Goal: Information Seeking & Learning: Compare options

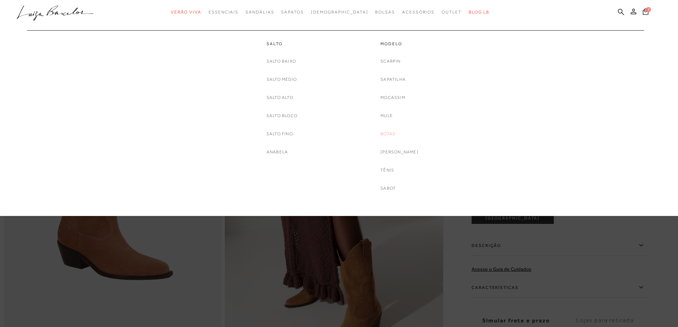
click at [396, 134] on link "Botas" at bounding box center [388, 133] width 15 height 7
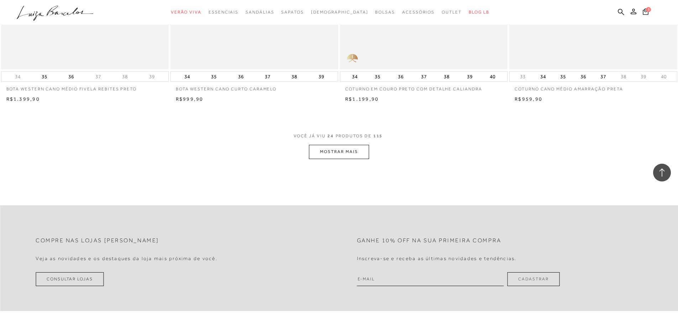
scroll to position [1745, 0]
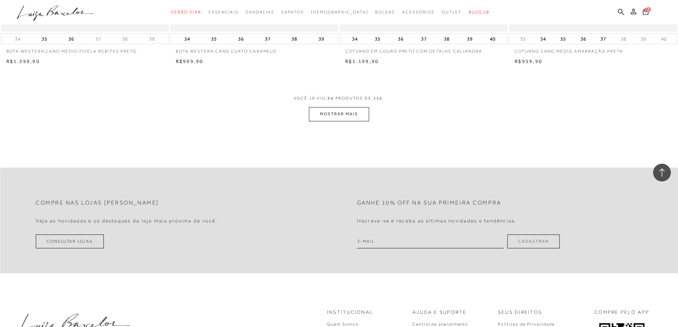
click at [343, 114] on button "MOSTRAR MAIS" at bounding box center [339, 114] width 60 height 14
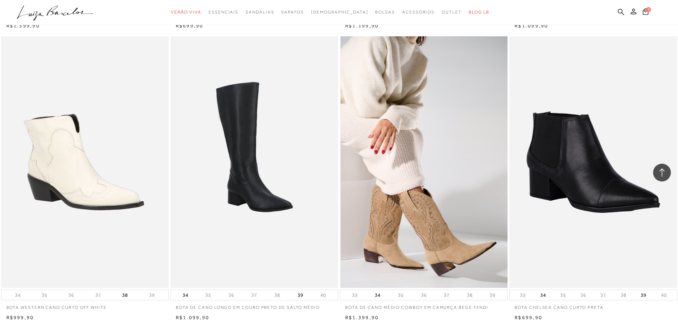
scroll to position [2706, 0]
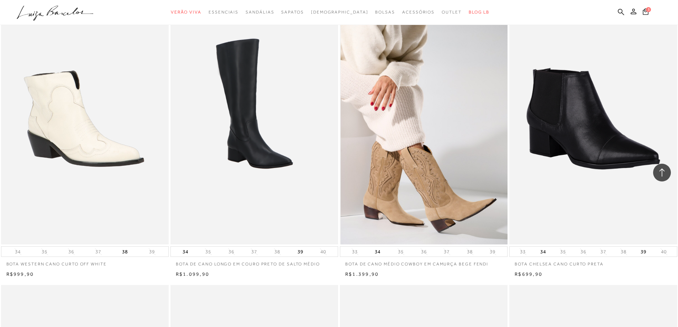
click at [436, 187] on img at bounding box center [424, 119] width 167 height 252
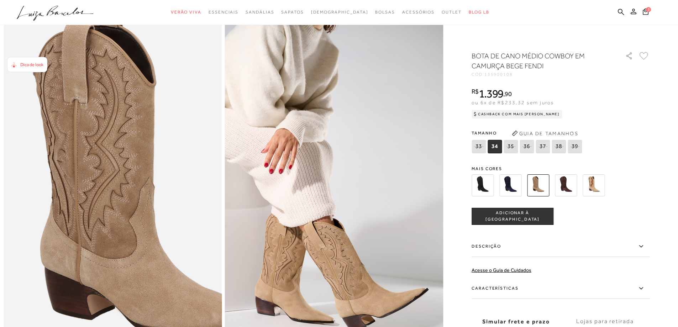
scroll to position [71, 0]
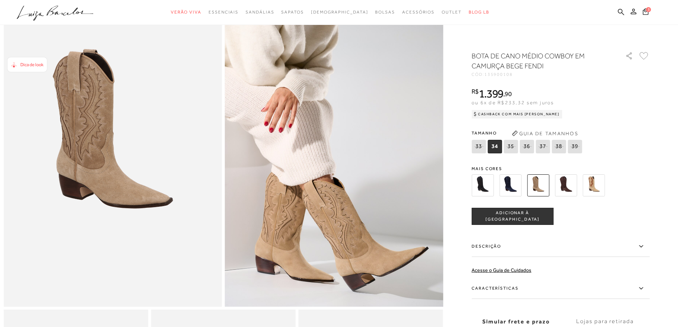
click at [569, 184] on img at bounding box center [566, 185] width 22 height 22
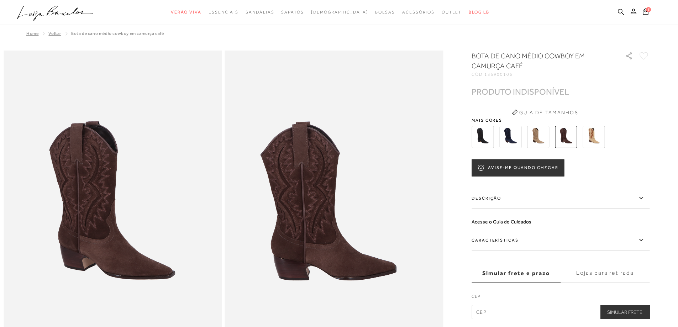
click at [594, 136] on img at bounding box center [594, 137] width 22 height 22
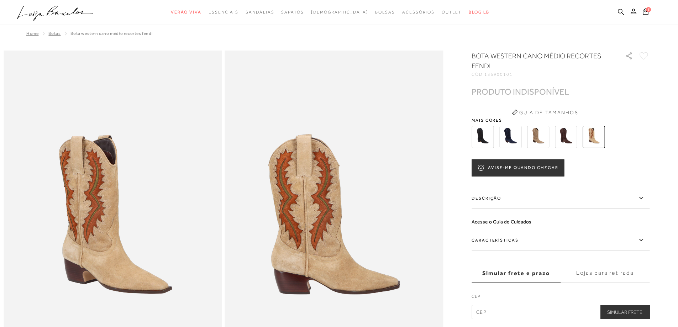
click at [514, 134] on img at bounding box center [511, 137] width 22 height 22
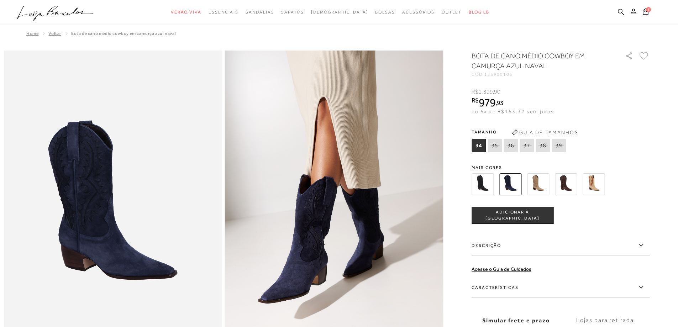
click at [481, 184] on img at bounding box center [483, 184] width 22 height 22
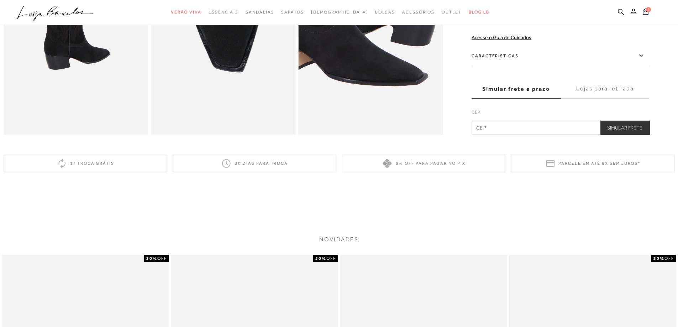
scroll to position [463, 0]
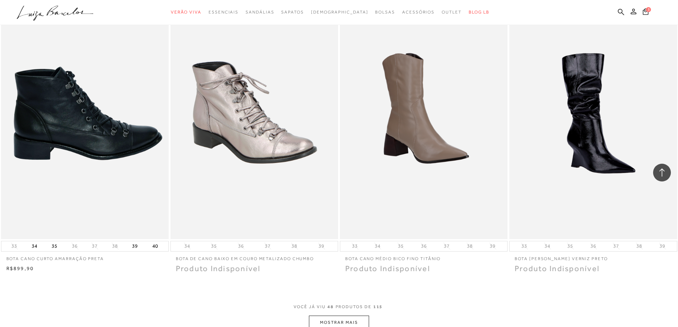
scroll to position [3347, 0]
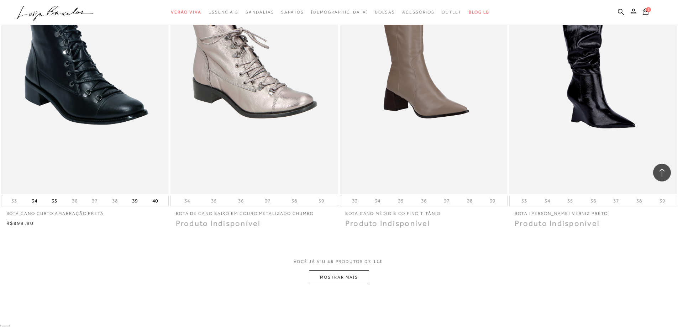
click at [342, 273] on button "MOSTRAR MAIS" at bounding box center [339, 278] width 60 height 14
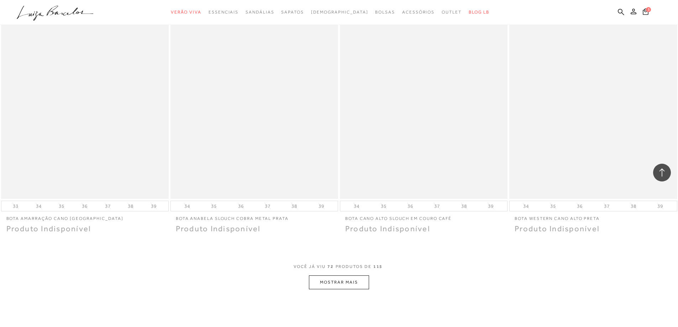
scroll to position [5127, 0]
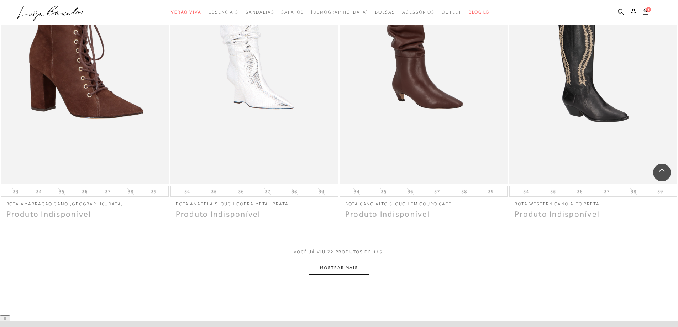
click at [334, 261] on button "MOSTRAR MAIS" at bounding box center [339, 268] width 60 height 14
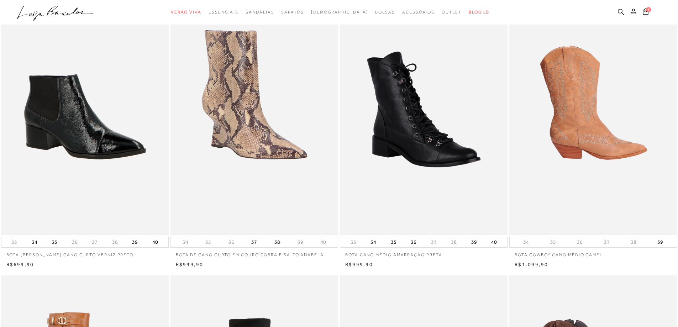
scroll to position [71, 0]
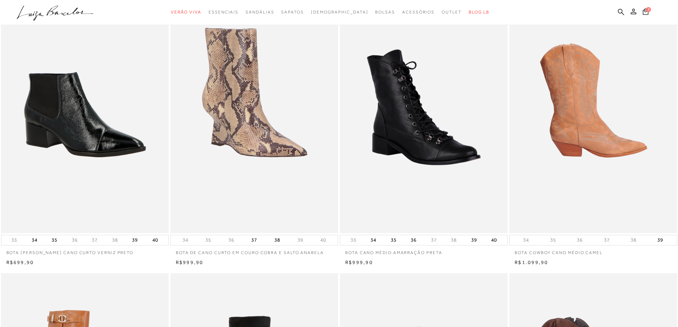
click at [586, 106] on img at bounding box center [593, 107] width 167 height 252
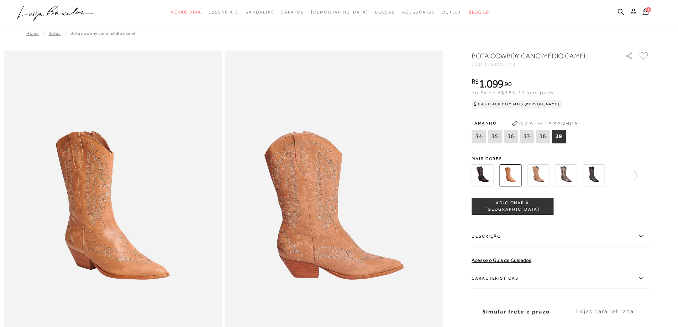
click at [494, 176] on img at bounding box center [483, 176] width 22 height 22
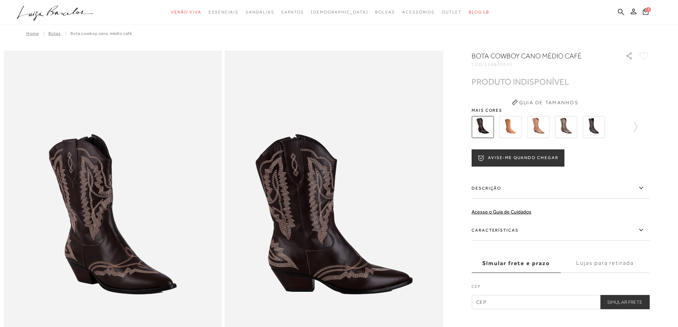
click at [549, 127] on img at bounding box center [538, 127] width 22 height 22
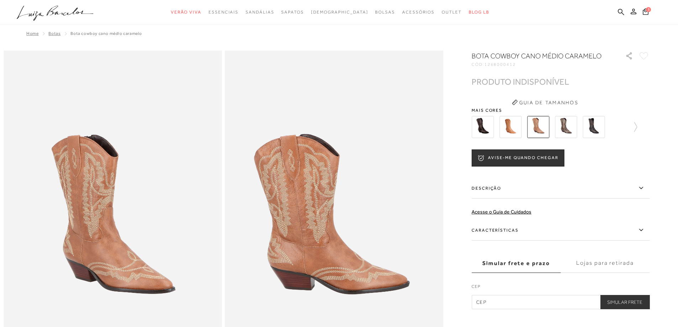
click at [568, 127] on img at bounding box center [566, 127] width 22 height 22
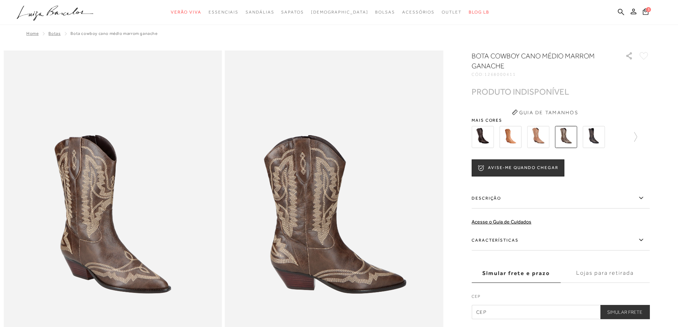
click at [597, 135] on img at bounding box center [594, 137] width 22 height 22
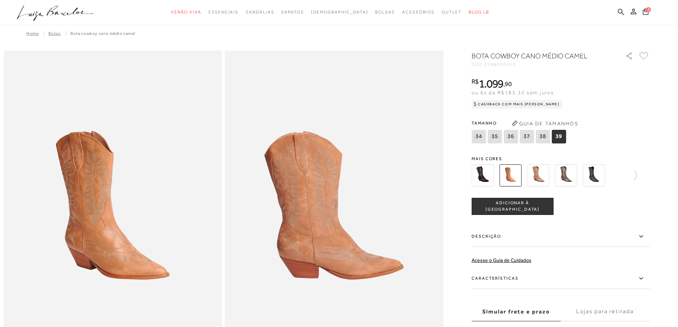
scroll to position [71, 0]
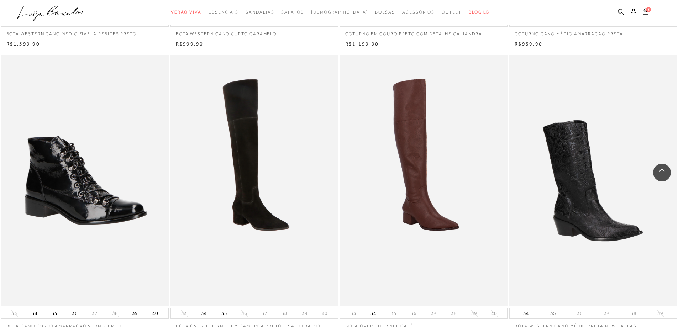
scroll to position [1780, 0]
